Goal: Task Accomplishment & Management: Manage account settings

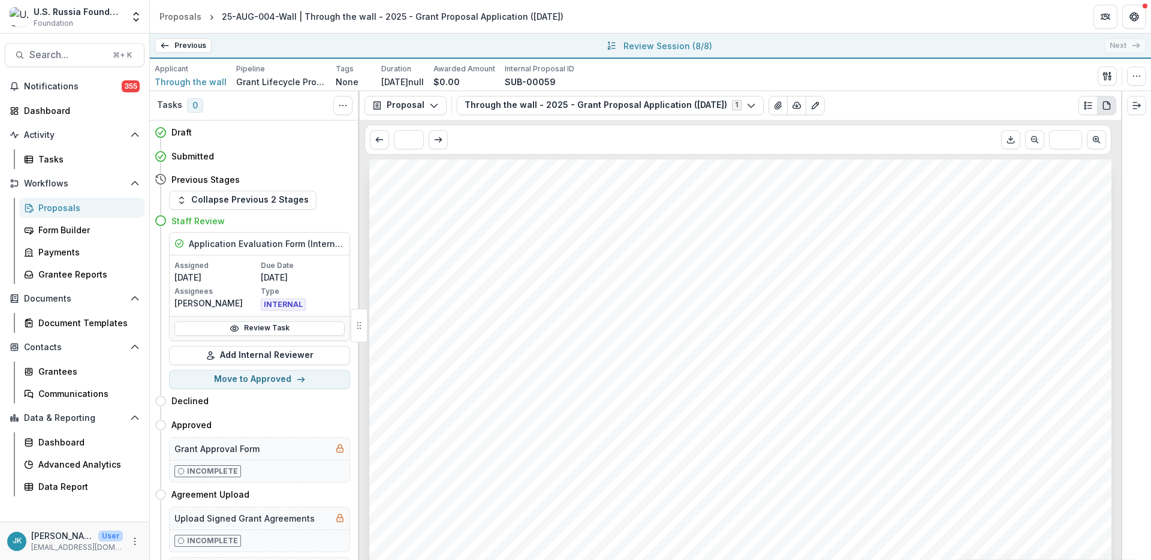
click at [183, 44] on link "Previous" at bounding box center [183, 45] width 57 height 14
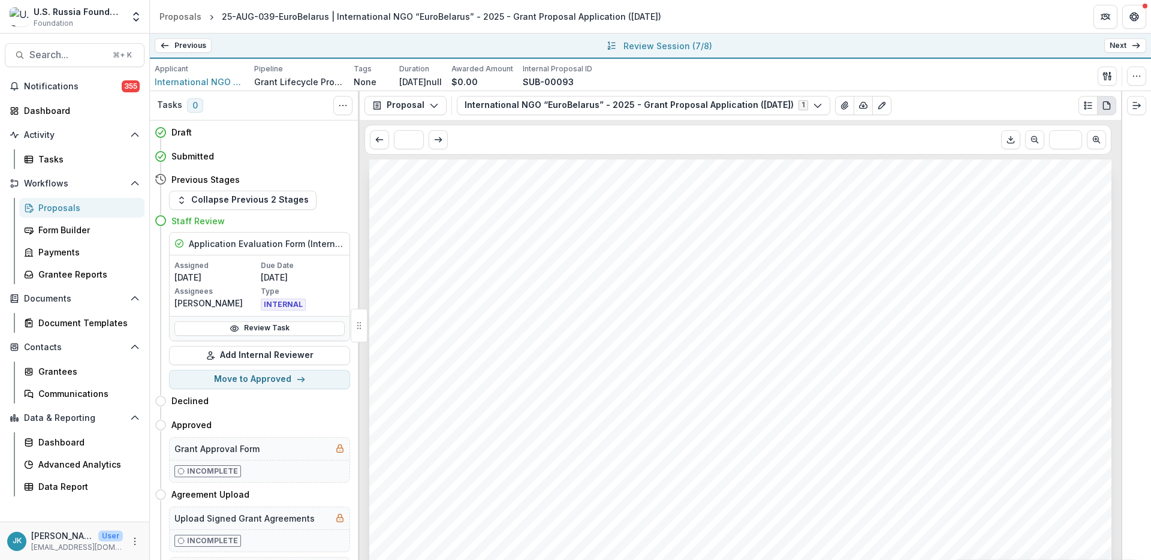
click at [183, 44] on link "Previous" at bounding box center [183, 45] width 57 height 14
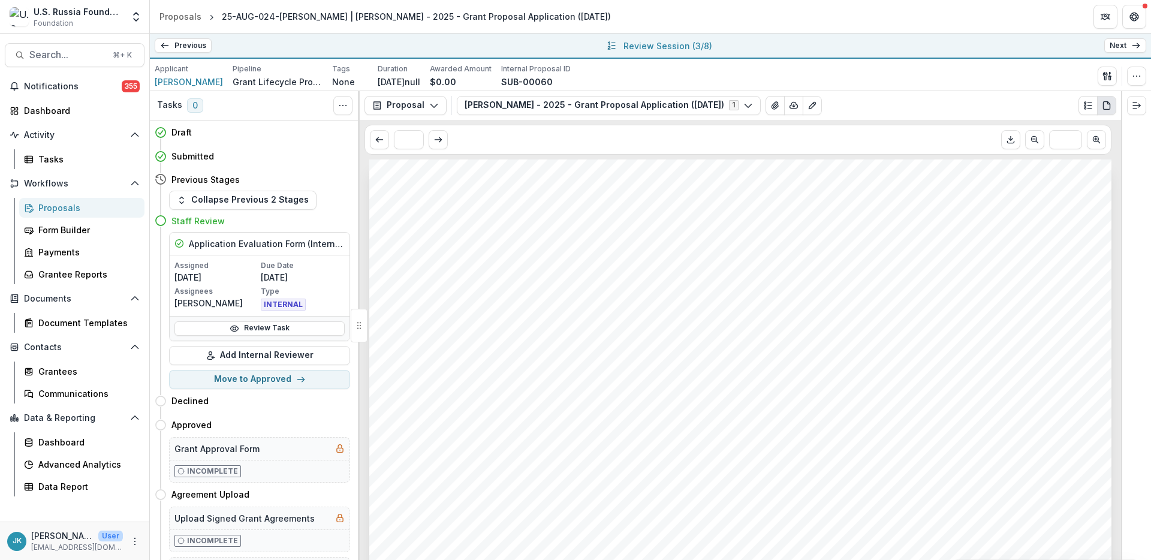
click at [182, 47] on link "Previous" at bounding box center [183, 45] width 57 height 14
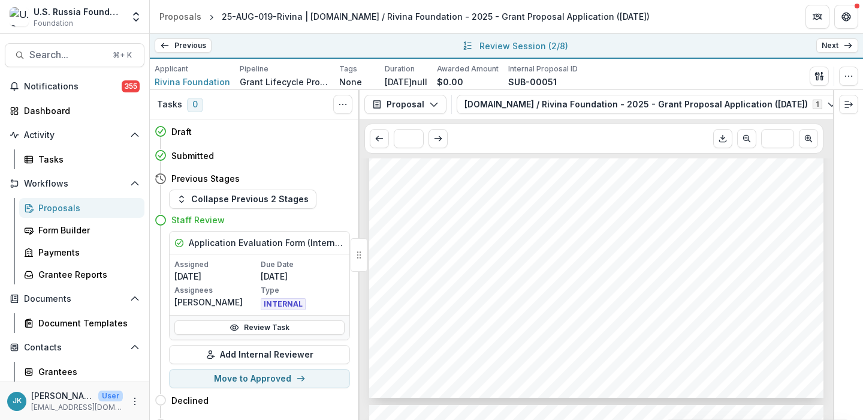
scroll to position [3842, 0]
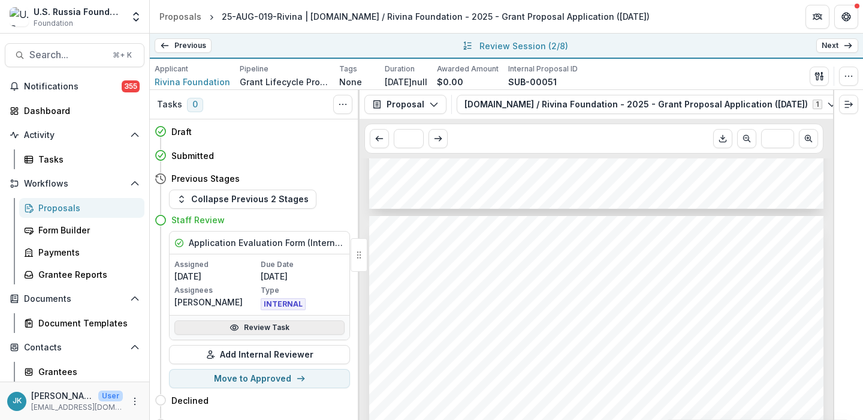
click at [284, 326] on link "Review Task" at bounding box center [259, 327] width 170 height 14
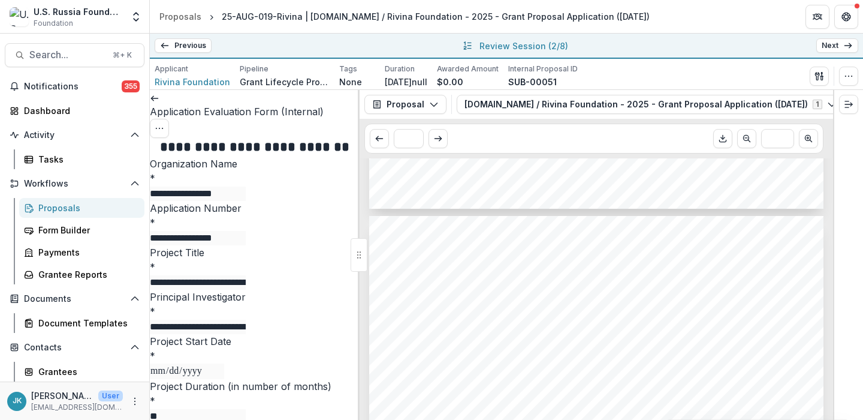
scroll to position [747, 0]
click at [169, 119] on button "Options" at bounding box center [159, 128] width 19 height 19
click at [307, 134] on link "View task" at bounding box center [288, 132] width 128 height 20
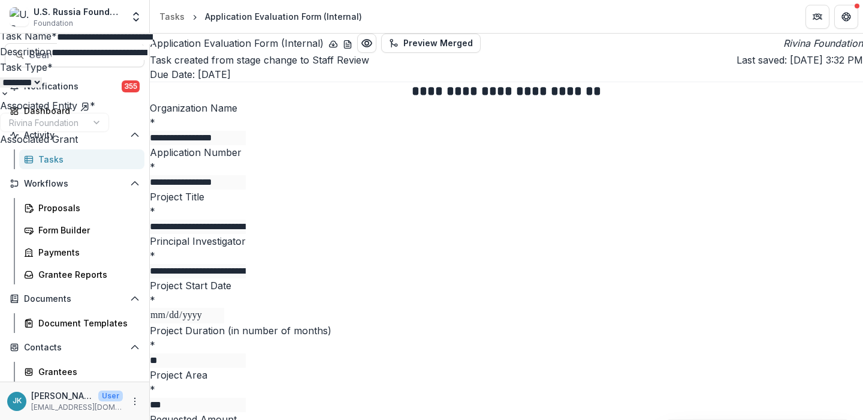
click at [511, 420] on div "**********" at bounding box center [431, 420] width 863 height 0
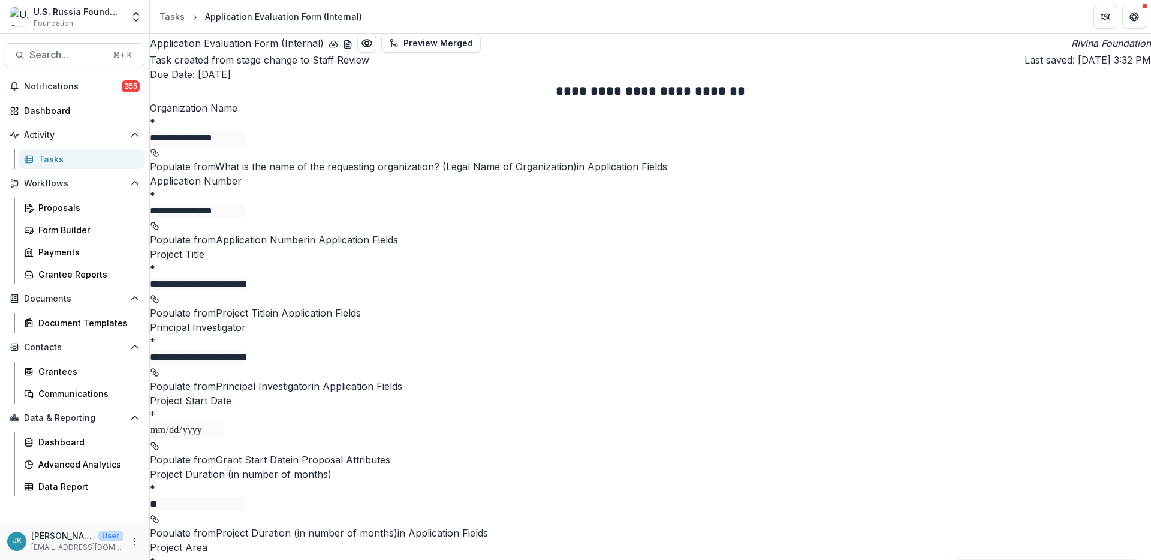
scroll to position [1283, 0]
